Goal: Transaction & Acquisition: Purchase product/service

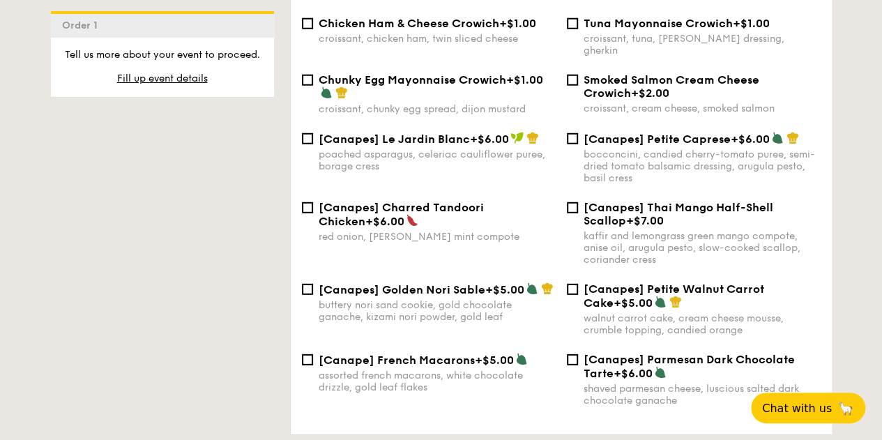
scroll to position [1907, 0]
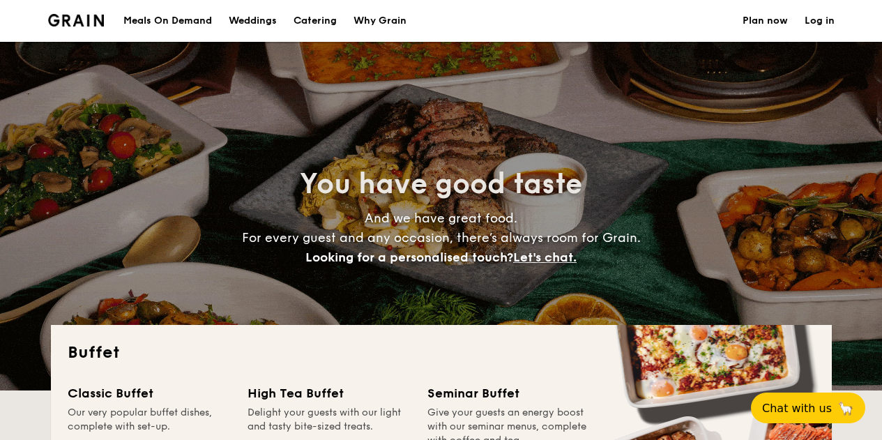
select select
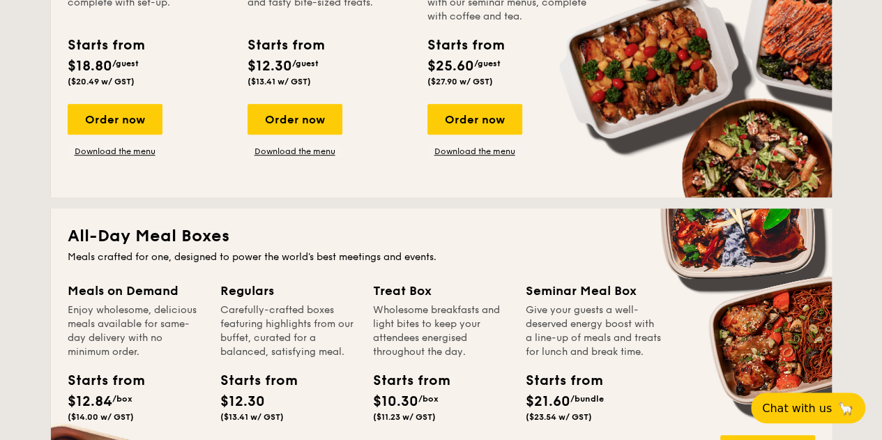
scroll to position [321, 0]
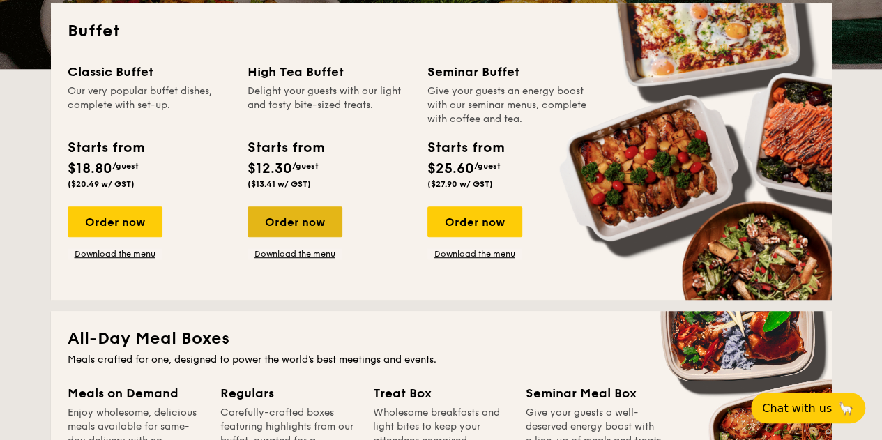
click at [276, 220] on div "Order now" at bounding box center [294, 221] width 95 height 31
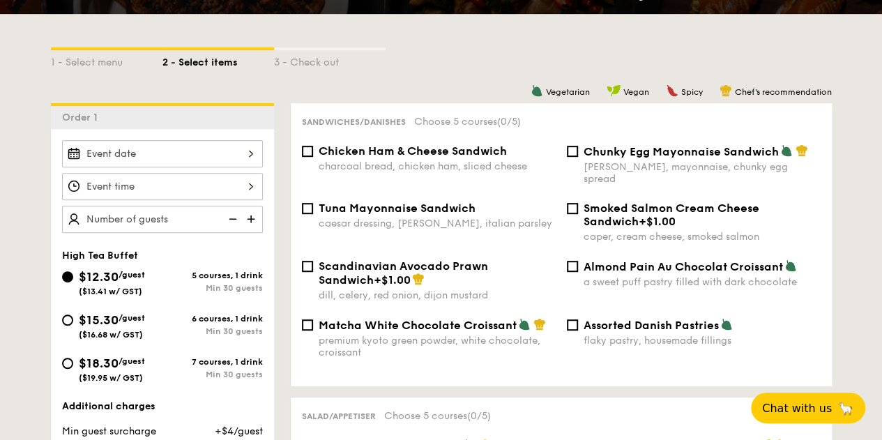
scroll to position [296, 0]
